Goal: Communication & Community: Answer question/provide support

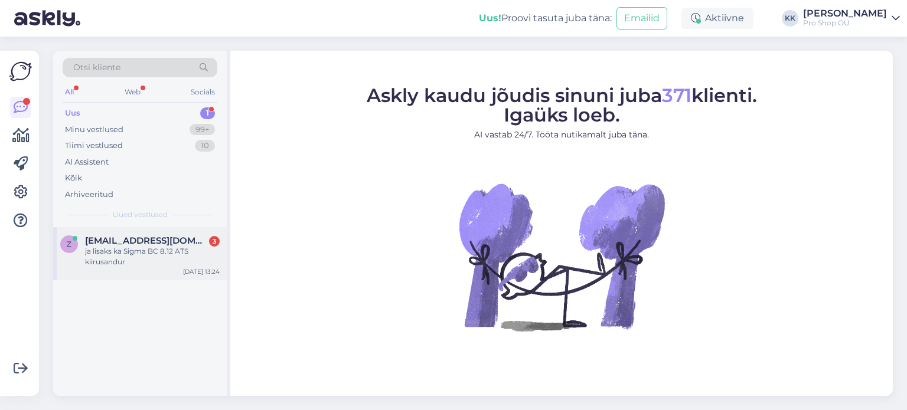
click at [120, 264] on div "ja lisaks ka Sigma BC 8.12 ATS kiirusandur" at bounding box center [152, 256] width 135 height 21
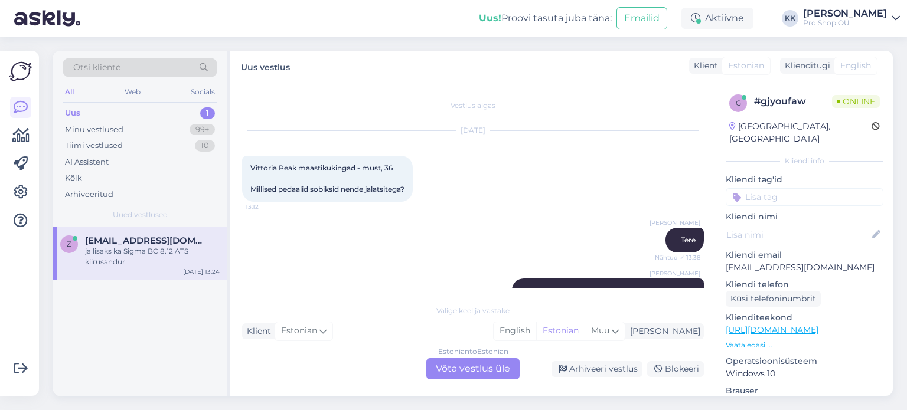
scroll to position [614, 0]
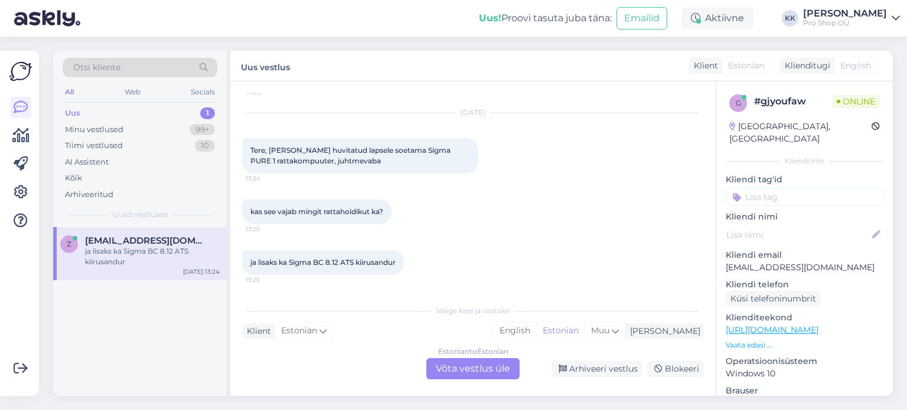
click at [473, 371] on div "Estonian to Estonian Võta vestlus üle" at bounding box center [472, 368] width 93 height 21
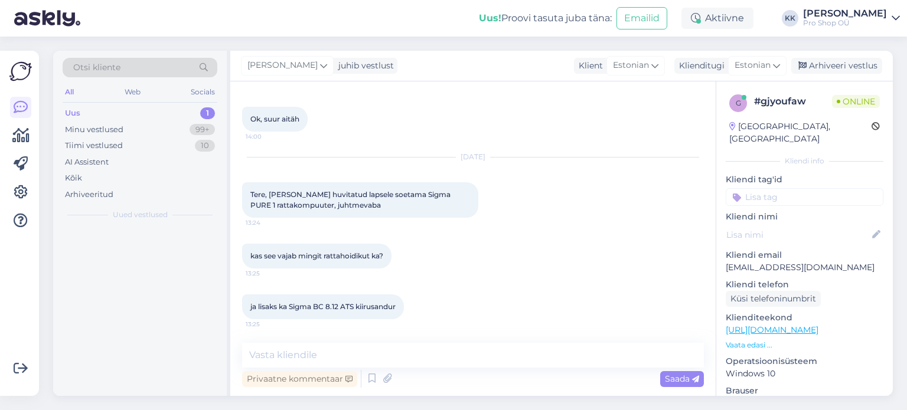
scroll to position [569, 0]
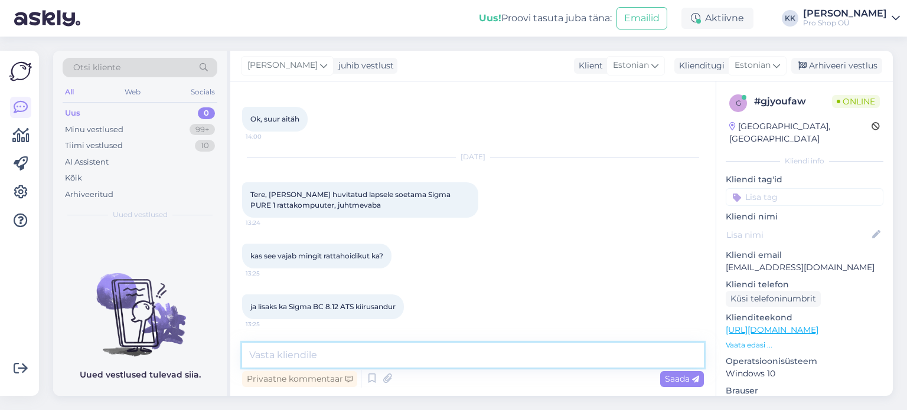
click at [453, 357] on textarea at bounding box center [473, 355] width 462 height 25
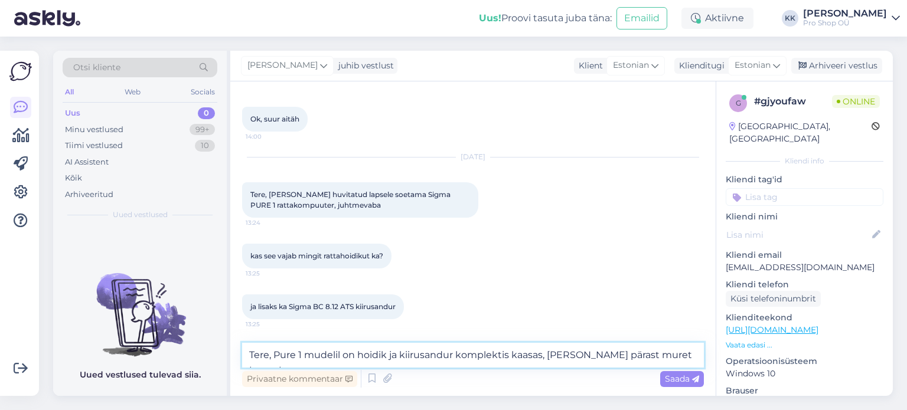
type textarea "Tere, Pure 1 mudelil on hoidik ja kiirusandur komplektis kaasas, [PERSON_NAME] …"
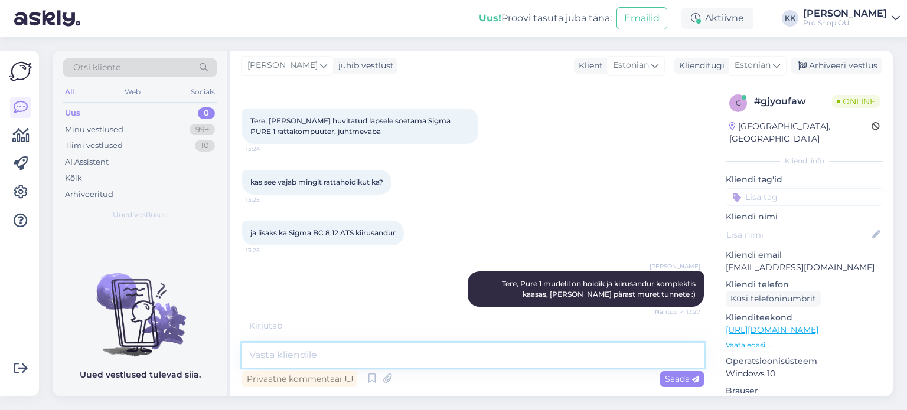
scroll to position [681, 0]
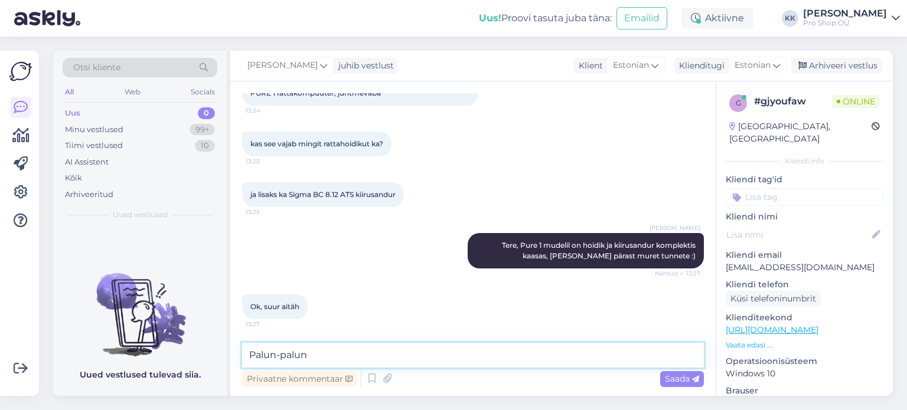
type textarea "Palun-palun!"
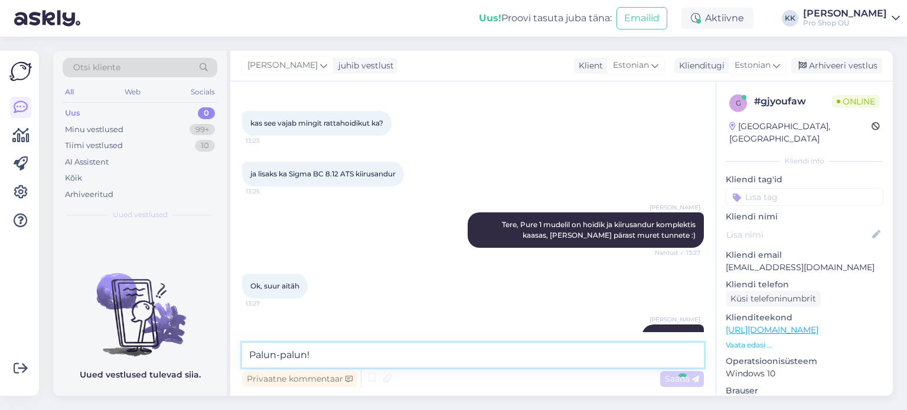
scroll to position [732, 0]
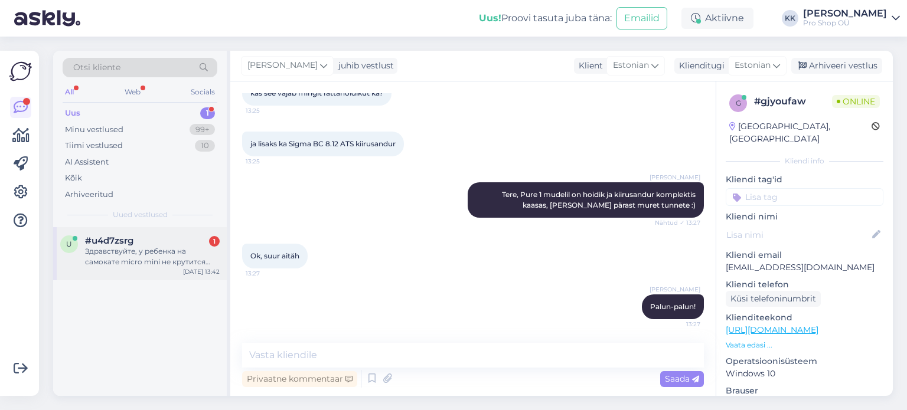
click at [135, 245] on div "#u4d7zsrg 1" at bounding box center [152, 241] width 135 height 11
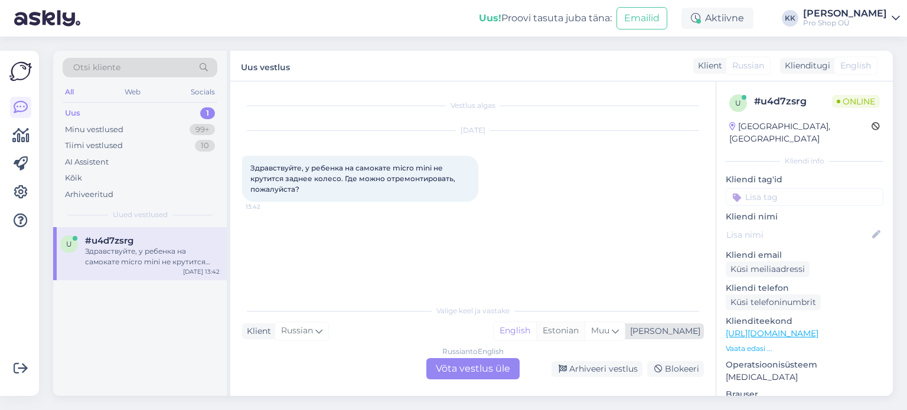
click at [584, 331] on div "Estonian" at bounding box center [560, 331] width 48 height 18
click at [449, 372] on div "Russian to Estonian Võta vestlus üle" at bounding box center [472, 368] width 93 height 21
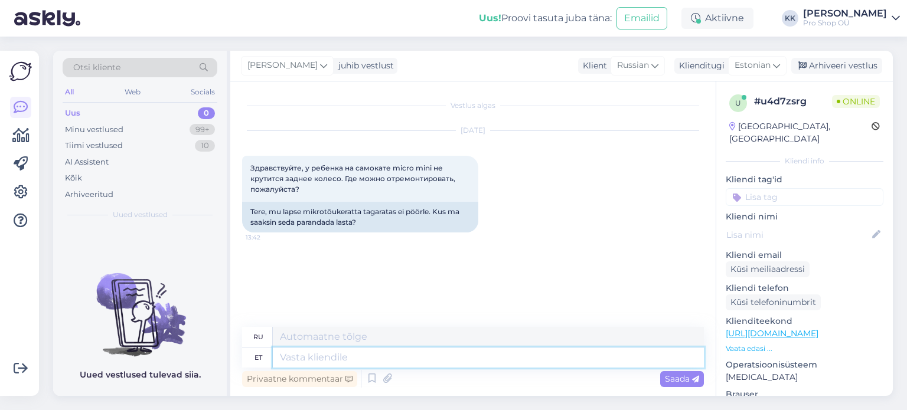
click at [368, 355] on textarea at bounding box center [488, 358] width 431 height 20
type textarea "Tere"
type textarea "Привет"
type textarea "Tere,"
type textarea "Привет,"
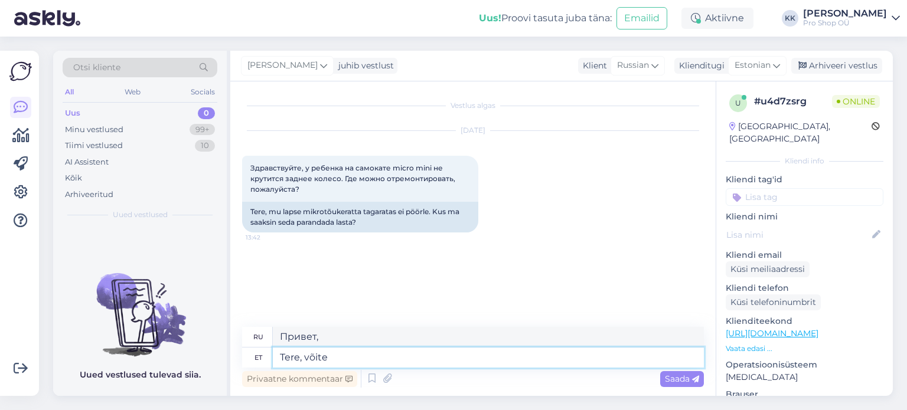
type textarea "Tere, võite t"
type textarea "Привет, ты можешь"
type textarea "Tere, võite tõukeratta me"
type textarea "Здравствуйте, можете ли вы взять скутер?"
type textarea "Tere, võite tõukeratta meie k"
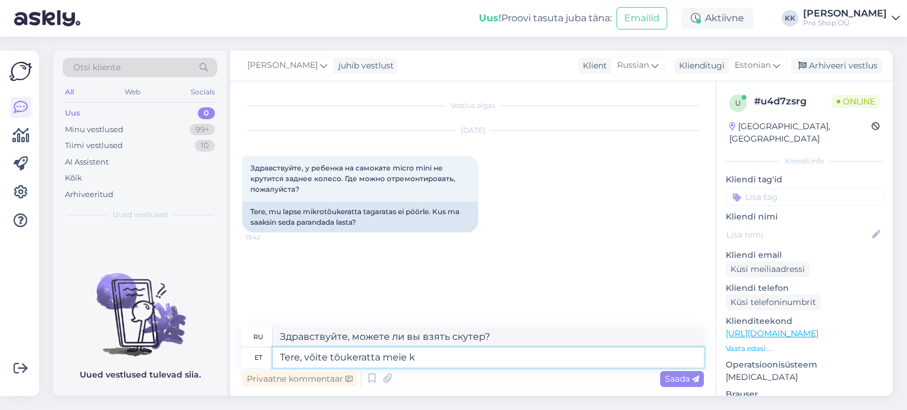
type textarea "Здравствуйте, у нас вы можете купить скутер."
type textarea "Tere, võite tõukeratta meie kauplusesse t"
type textarea "Здравствуйте, вы можете привезти скутер к нам в магазин."
type textarea "Tere, võite tõukeratta meie kauplusesse tuua."
type textarea "Здравствуйте, вы можете привезти свой скутер в наш магазин."
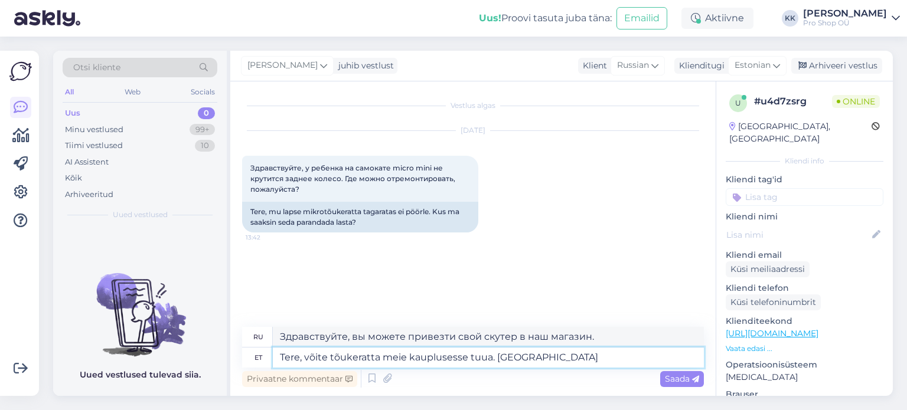
type textarea "Tere, võite tõukeratta meie kauplusesse tuua. [GEOGRAPHIC_DATA]"
type textarea "Здравствуйте, вы можете привезти свой скутер к нам в магазин. Мы находимся"
type textarea "Tere, võite tõukeratta meie kauplusesse tuua. Asume Pärnu mnt"
type textarea "Здравствуйте! Вы можете привезти свой скутер к нам в магазин. Мы находимся в [G…"
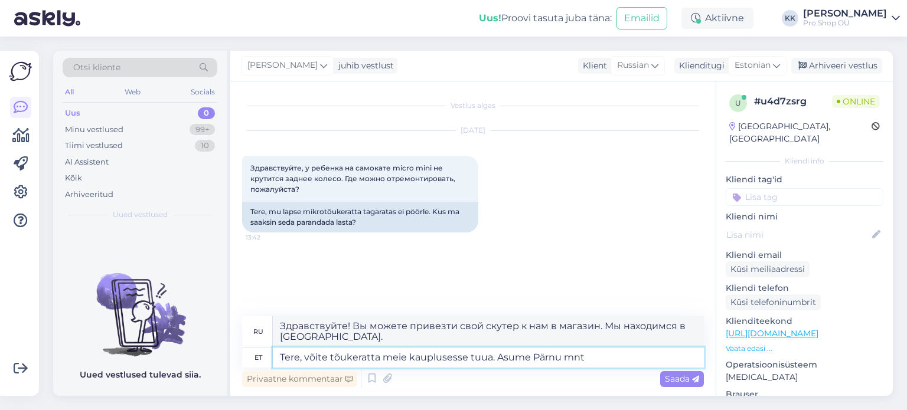
type textarea "Tere, võite tõukeratta meie kauplusesse tuua. [STREET_ADDRESS]"
type textarea "Здравствуйте! Вы можете привезти свой скутер к нам в магазин. Мы находимся на […"
type textarea "Tere, võite tõukeratta meie kauplusesse tuua. [STREET_ADDRESS]/"
type textarea "Здравствуйте! Вы можете привезти свой скутер к нам в магазин. Мы находимся по а…"
type textarea "Tere, võite tõukeratta meie kauplusesse tuua. [STREET_ADDRESS]"
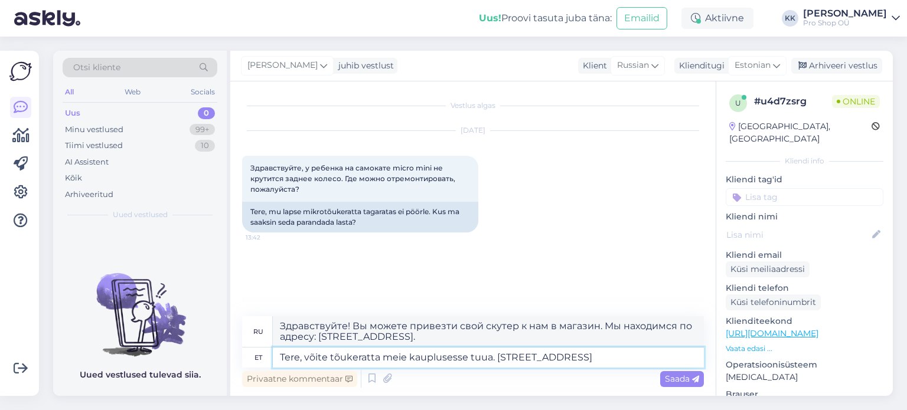
type textarea "Здравствуйте! Вы можете привезти свой скутер к нам в магазин. Мы находимся по а…"
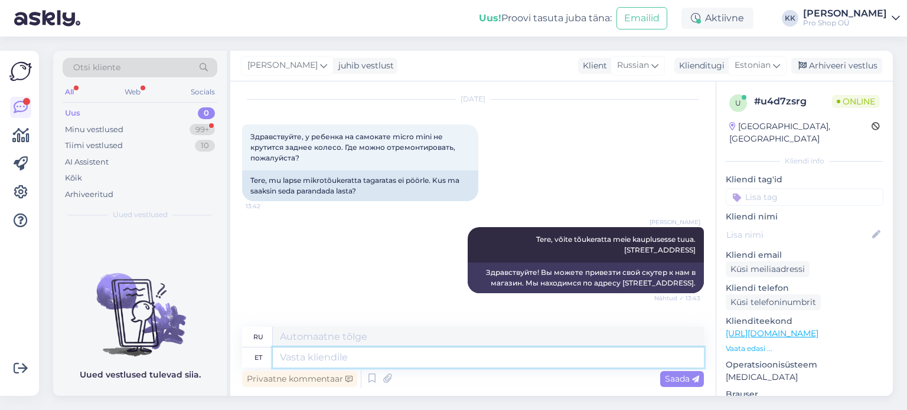
scroll to position [113, 0]
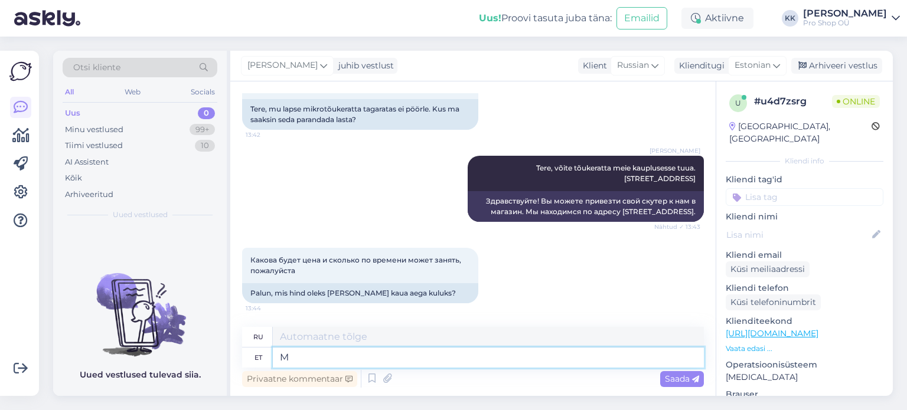
type textarea "Mo"
type textarea "Мо"
type textarea "Momendil ei"
type textarea "В данный момент"
type textarea "Momendil ei osk"
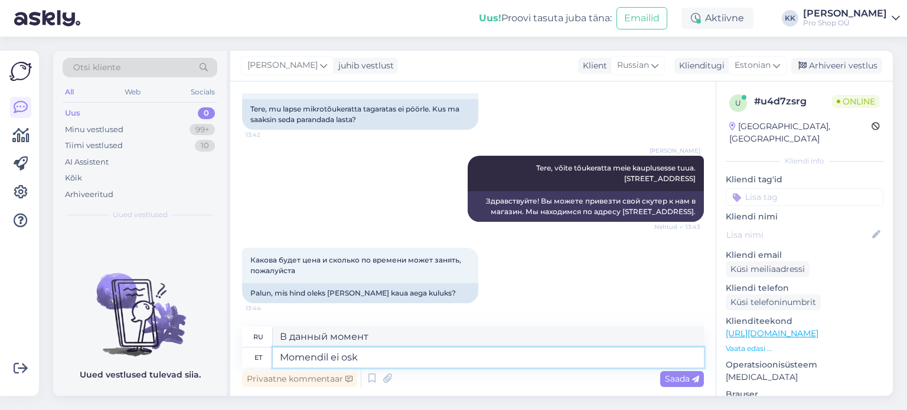
type textarea "В данный момент нет."
type textarea "Momendil ei oska t"
type textarea "В данный момент я не могу."
type textarea "[PERSON_NAME] ei oska tõukeratast n"
type textarea "На данный момент я не умею ездить на скутере."
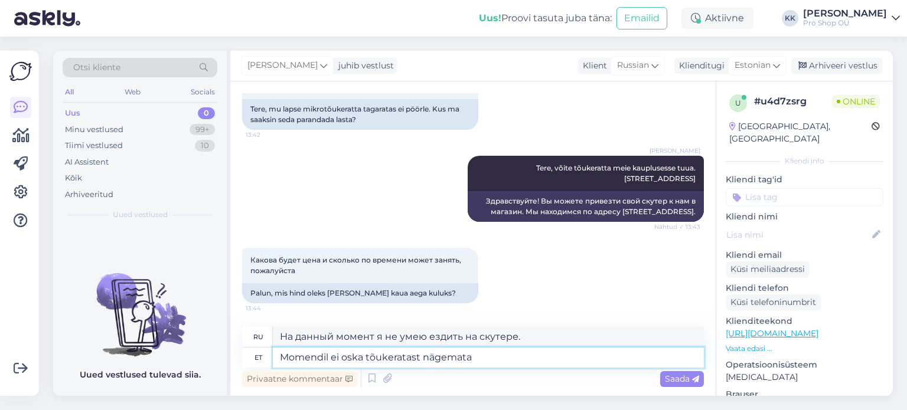
type textarea "Momendil ei oska tõukeratast nägemata"
type textarea "В данный момент я не могу не увидеть скутер."
type textarea "Momendil ei oska tõukeratast nägemata öelda"
type textarea "На данный момент я не могу сказать наверняка, не видя скутера."
type textarea "Momendil ei oska tõukeratast nägemata öelda. Võib minna 15"
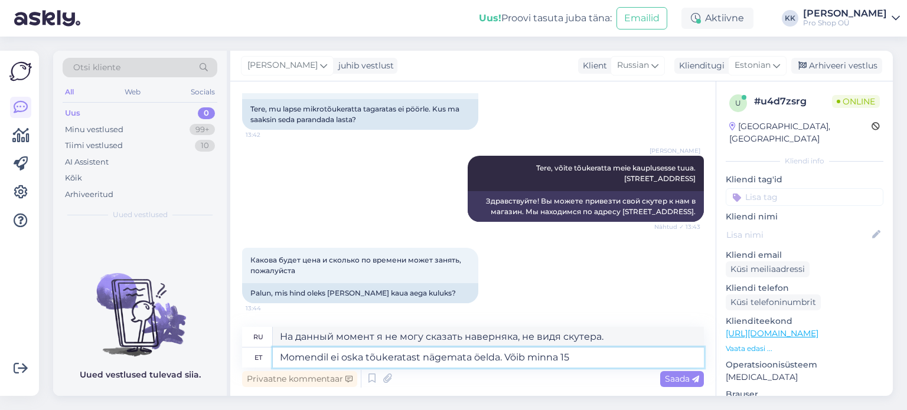
type textarea "На данный момент вы не сможете сказать этого, не увидев скутер."
type textarea "Momendil ei oska tõukeratast nägemata öelda. Võib minna 15 m"
type textarea "Сейчас, не видя скутера, этого не скажешь. Возможно."
type textarea "Momendil ei oska tõukeratast nägemata öelda. Võib minna 15 minu"
type textarea "Сейчас я не могу сказать точно, не видя скутера. Он может ехать 15."
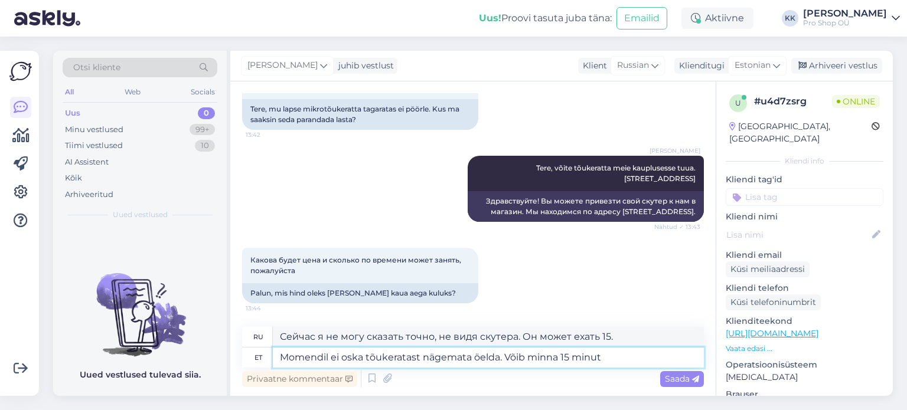
type textarea "Momendil ei oska tõukeratast nägemata öelda. Võib minna 15 minuti"
type textarea "Пока не могу сказать, не видя скутера. Дорога может занять минут 15."
type textarea "Momendil ei oska tõukeratast nägemata öelda. Võib minna 15 minutit,"
type textarea "Сейчас вы не можете сказать, не видя скутера. Это может занять 15 минут."
type textarea "Momendil ei oska tõukeratast nägemata öelda. Võib minna 15 minutit, võib"
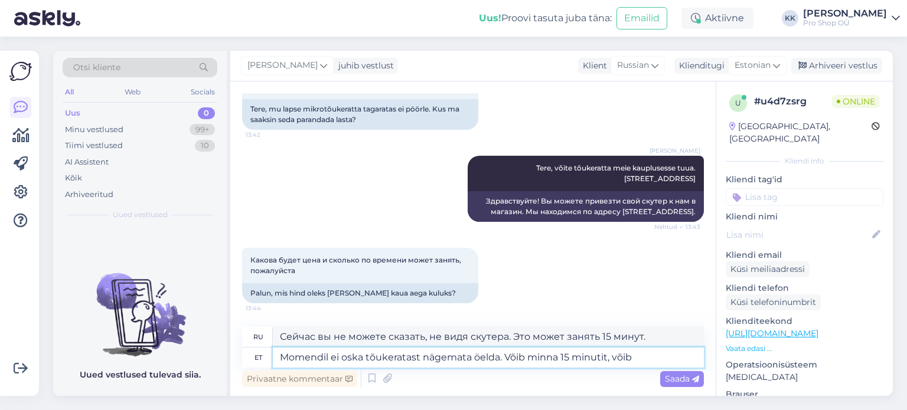
type textarea "Сейчас невозможно сказать наверняка, не видя скутера. Может быть, через 15 мину…"
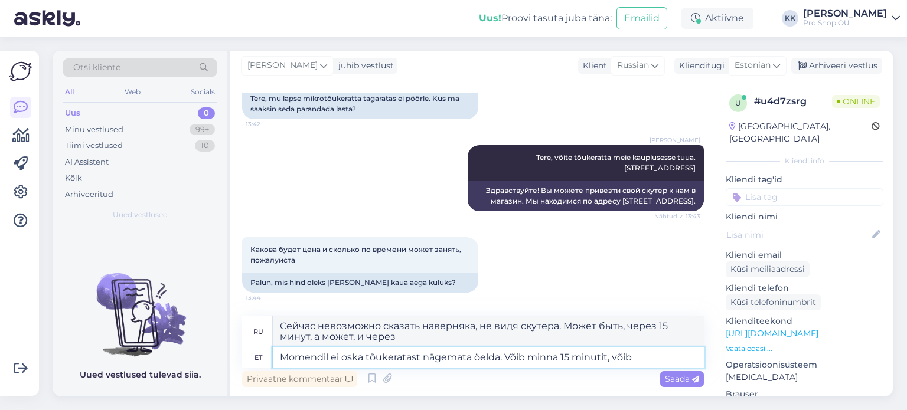
type textarea "Momendil ei oska tõukeratast nägemata öelda. Võib minna 15 minutit, võib m"
type textarea "Сейчас невозможно сказать наверняка, не видя скутера. Может быть, через 15 мину…"
type textarea "Momendil ei oska tõukeratast nägemata öelda. Võib minna 15 minutit, võib minna"
type textarea "Сейчас я не могу сказать точно, не видя скутера. Может быть, через 15 минут, мо…"
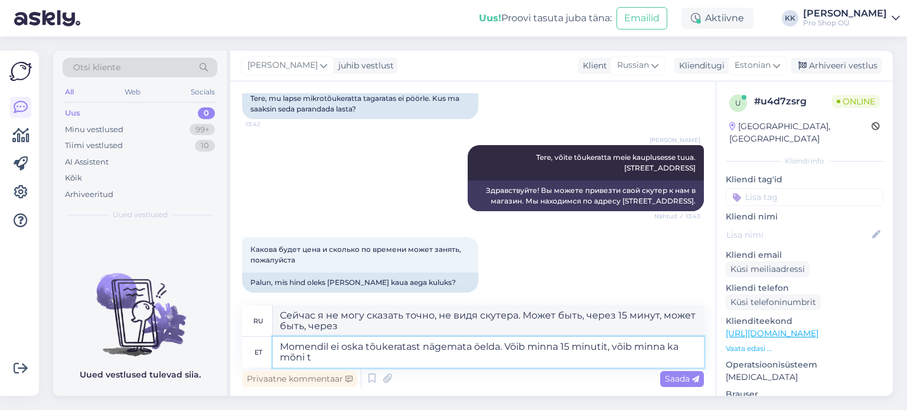
type textarea "Momendil ei oska tõukeratast nägemata öelda. Võib minna 15 minutit, võib minna …"
type textarea "Сейчас я не могу сказать точно, не видя скутера. Может быть, 15 минут, может бы…"
type textarea "Momendil ei oska tõukeratast nägemata öelda. Võib minna 15 minutit, võib minna …"
type textarea "Сейчас я не могу сказать точно, не видя скутера. Может быть, через 15 минут, а …"
type textarea "Momendil ei oska tõukeratast nägemata öelda. Võib minna 15 minutit, võib minna …"
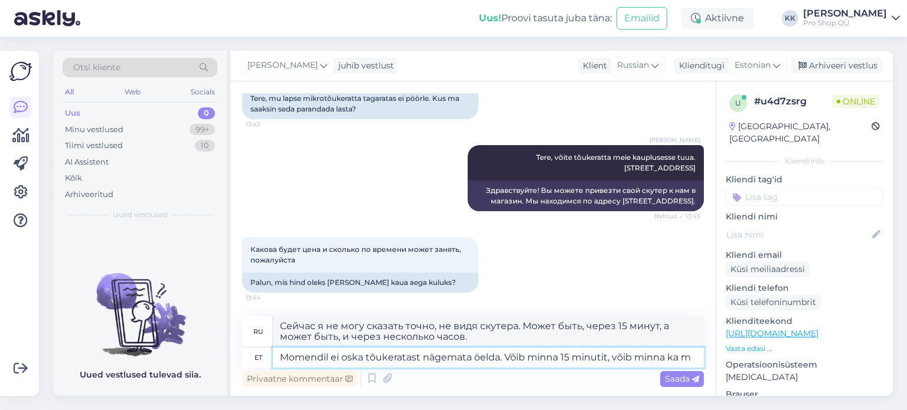
type textarea "Сейчас я не могу сказать точно, не видя скутера. Может быть, 15 минут, может бы…"
type textarea "Momendil ei oska tõukeratast nägemata öelda. Võib minna 15 minutit, võib minna …"
type textarea "Сейчас я не могу сказать точно, не видя скутера. Может быть, через 15 минут, мо…"
type textarea "Momendil ei oska tõukeratast nägemata öelda. Võib minna 15 minutit, võib minna …"
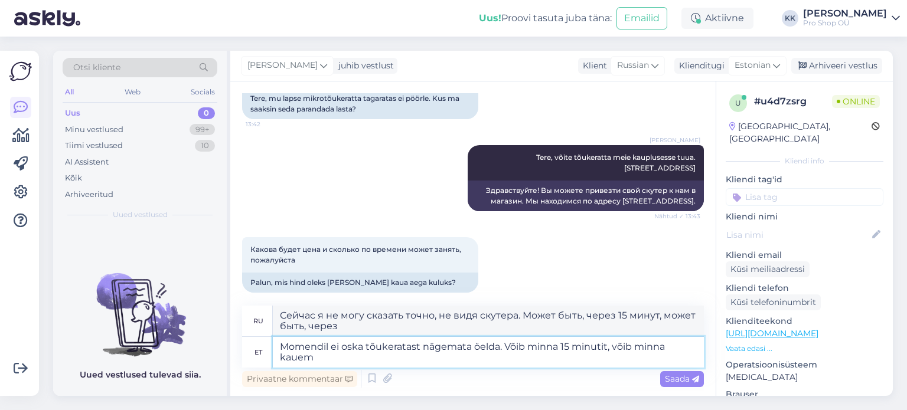
type textarea "Сейчас я не могу сказать точно, не видя скутера. Может быть, минут 15, может бы…"
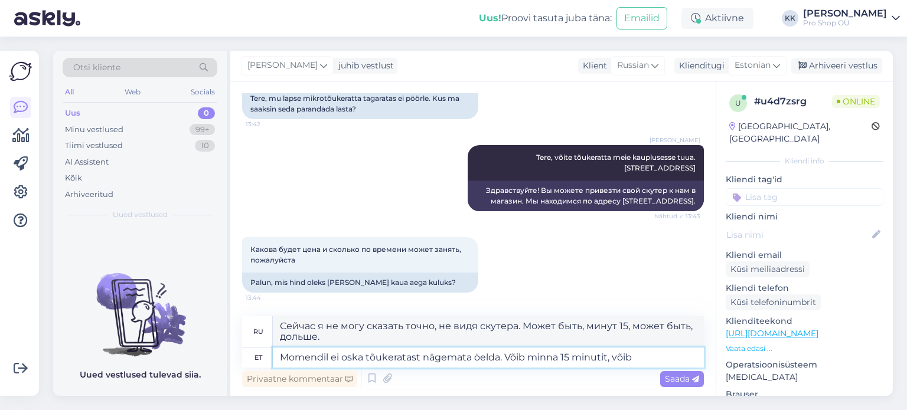
type textarea "Momendil ei oska tõukeratast nägemata öelda. Võib minna 15 minutit, võib"
type textarea "Сейчас я не могу сказать точно, не видя скутера. Может быть, через 15 минут, мо…"
type textarea "Momendil ei oska tõukeratast nägemata öelda. Võib minna 15 minutit, võ"
type textarea "Сейчас невозможно сказать наверняка, не видя скутера. Может быть, через 15 мину…"
type textarea "Momendil ei oska tõukeratast nägemata öelda. Võib minna 15 minutit,"
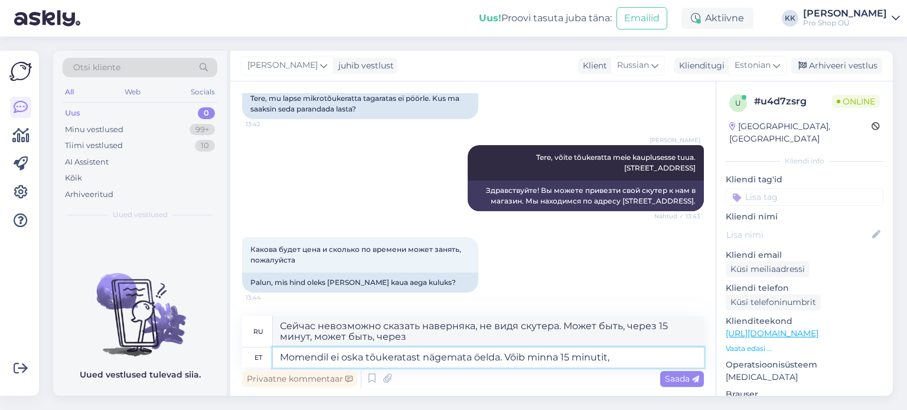
type textarea "Сейчас вы не можете сказать, не видя скутера. Это может занять 15 минут."
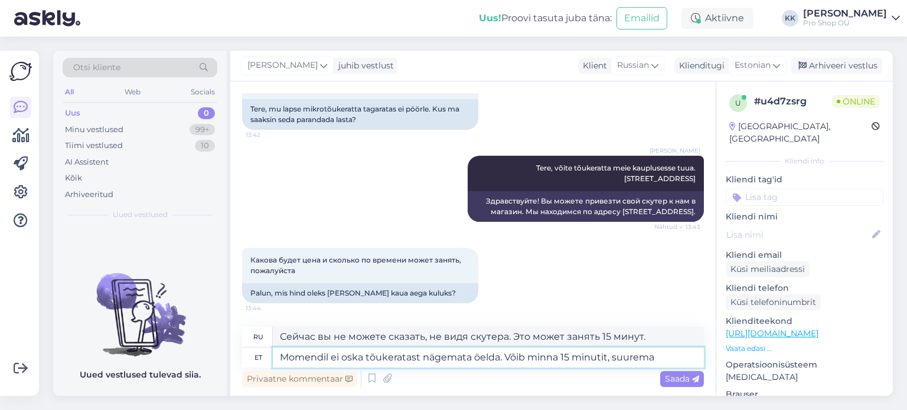
type textarea "Momendil ei oska tõukeratast nägemata öelda. Võib minna 15 minutit, suurema p"
type textarea "Сейчас невозможно сказать наверняка, не видя скутера. Это может занять минут 15…"
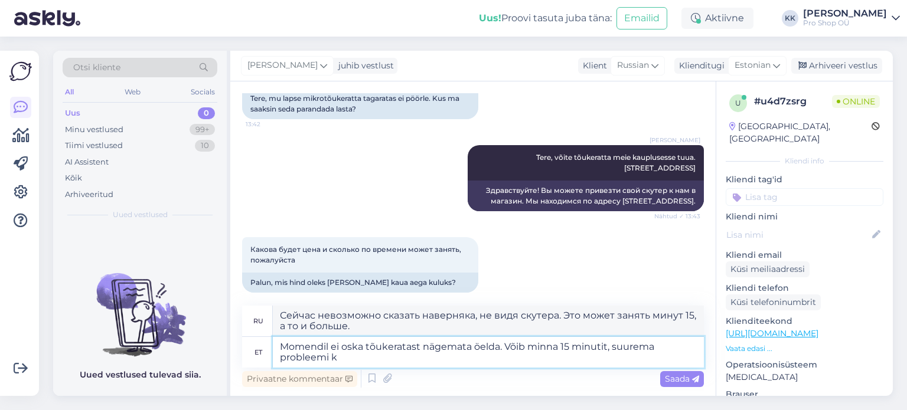
type textarea "Momendil ei oska tõukeratast nägemata öelda. Võib minna 15 minutit, suurema pro…"
type textarea "Сейчас я не могу сказать точно, не видя скутера. Это может занять 15 минут, но …"
type textarea "Momendil ei oska tõukeratast nägemata öelda. Võib minna 15 minutit, suurema pro…"
type textarea "Сейчас я не могу сказать точно, не видя скутера. В случае серьёзной проблемы эт…"
type textarea "Momendil ei oska tõukeratast nägemata öelda. Võib minna 15 minutit, suurema pro…"
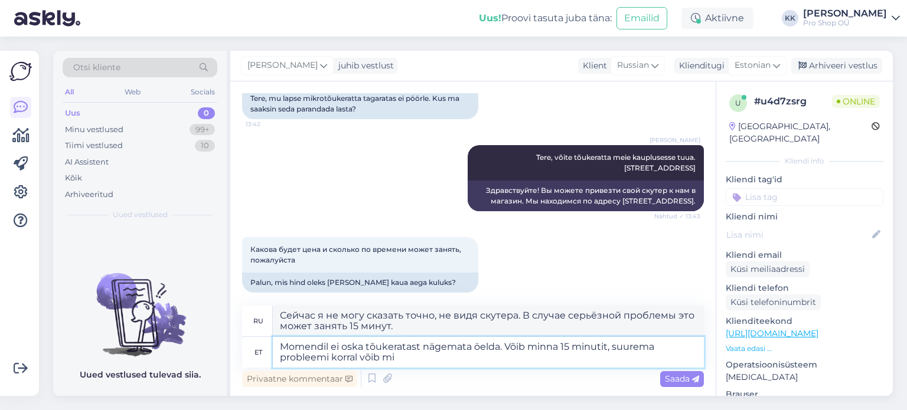
type textarea "Сейчас невозможно определить, не видя скутер. Это может занять 15 минут, но есл…"
type textarea "Momendil ei oska tõukeratast nägemata öelda. Võib minna 15 minutit, suurema pro…"
type textarea "Пока не могу сказать, не видя скутера. Ремонт может занять минут 15, а в случае…"
type textarea "Momendil ei oska tõukeratast nägemata öelda. Võib minna 15 minutit, suurema pro…"
type textarea "Сейчас невозможно определить, не видя скутер. Это может занять 15 минут, но есл…"
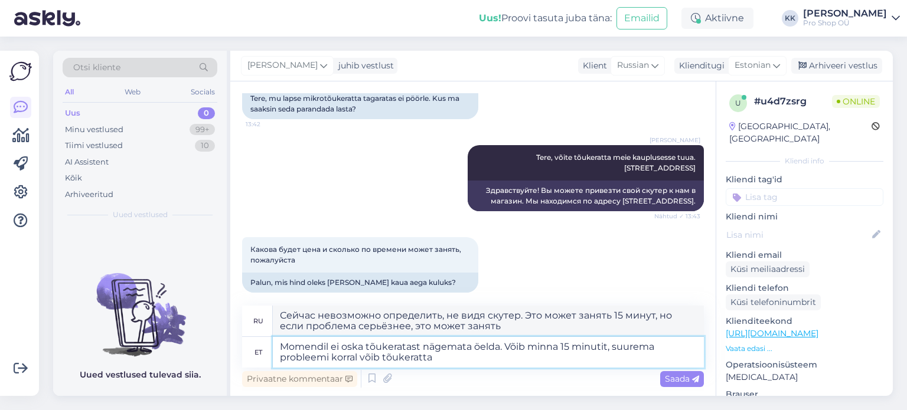
type textarea "Momendil ei oska tõukeratast nägemata öelda. Võib minna 15 minutit, suurema pro…"
type textarea "Сейчас вы не можете сказать наверняка, не видя скутер. Это может занять 15 мину…"
type textarea "Momendil ei oska tõukeratast nägemata öelda. Võib minna 15 minutit, suurema pro…"
type textarea "Сейчас я не могу сказать точно, не видя скутера. Это может занять 15 минут, а в…"
type textarea "Momendil ei oska tõukeratast nägemata öelda. Võib minna 15 minutit, suurema pro…"
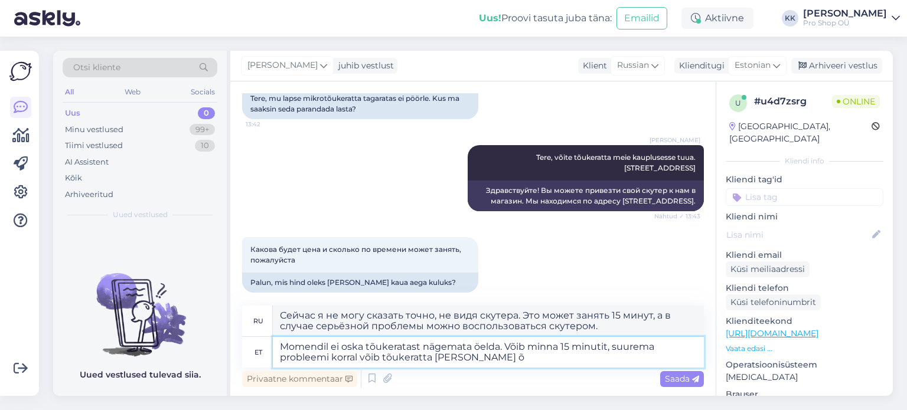
type textarea "На данный момент невозможно сказать точно, не видя самокат. Это может занять ок…"
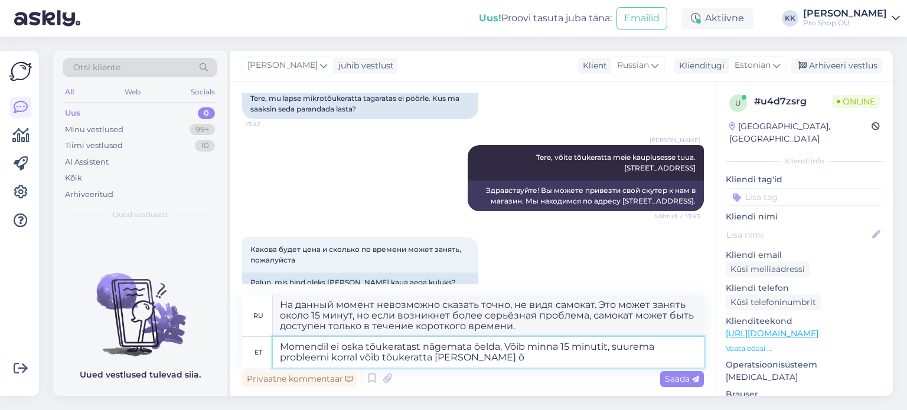
type textarea "Momendil ei oska tõukeratast nägemata öelda. Võib minna 15 minutit, suurema pro…"
type textarea "На данный момент невозможно определить это, не видя самокат. Доставка может зан…"
type textarea "Momendil ei oska tõukeratast nägemata öelda. Võib minna 15 minutit, suurema pro…"
type textarea "Сейчас я не могу сказать точно, не видя самокат. Доставка может занять минут 15…"
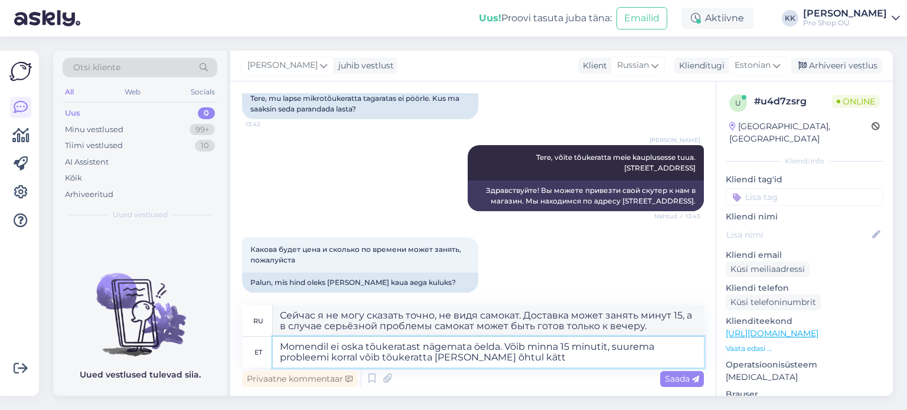
type textarea "Momendil ei oska tõukeratast nägemata öelda. Võib minna 15 minutit, suurema pro…"
type textarea "На данный момент невозможно сказать точно, не видя самокат. Доставка может заня…"
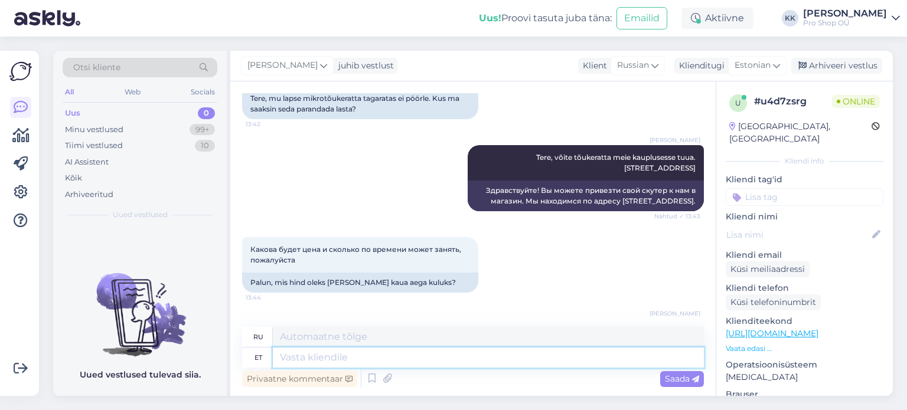
scroll to position [237, 0]
